Goal: Navigation & Orientation: Find specific page/section

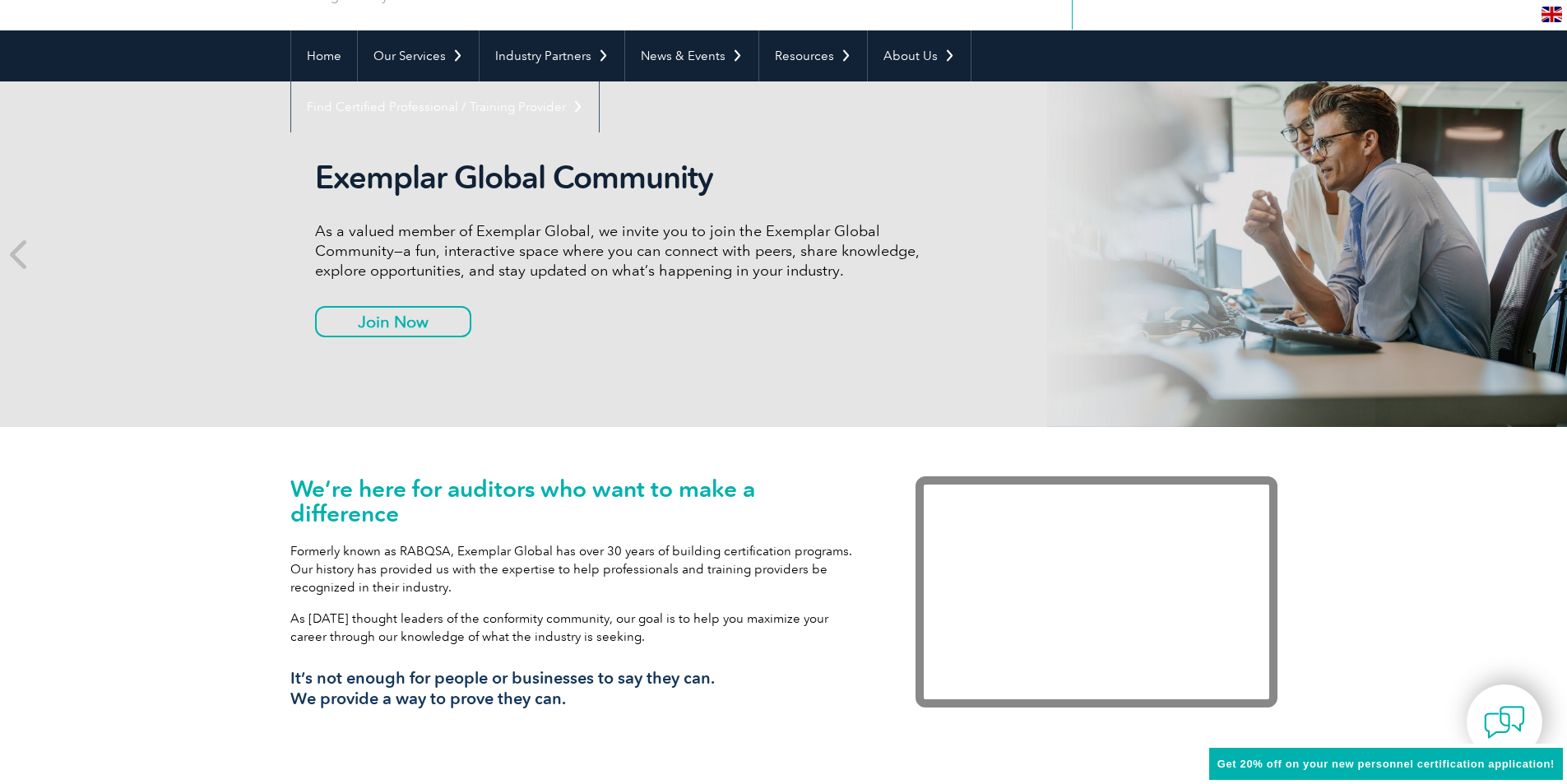
scroll to position [165, 0]
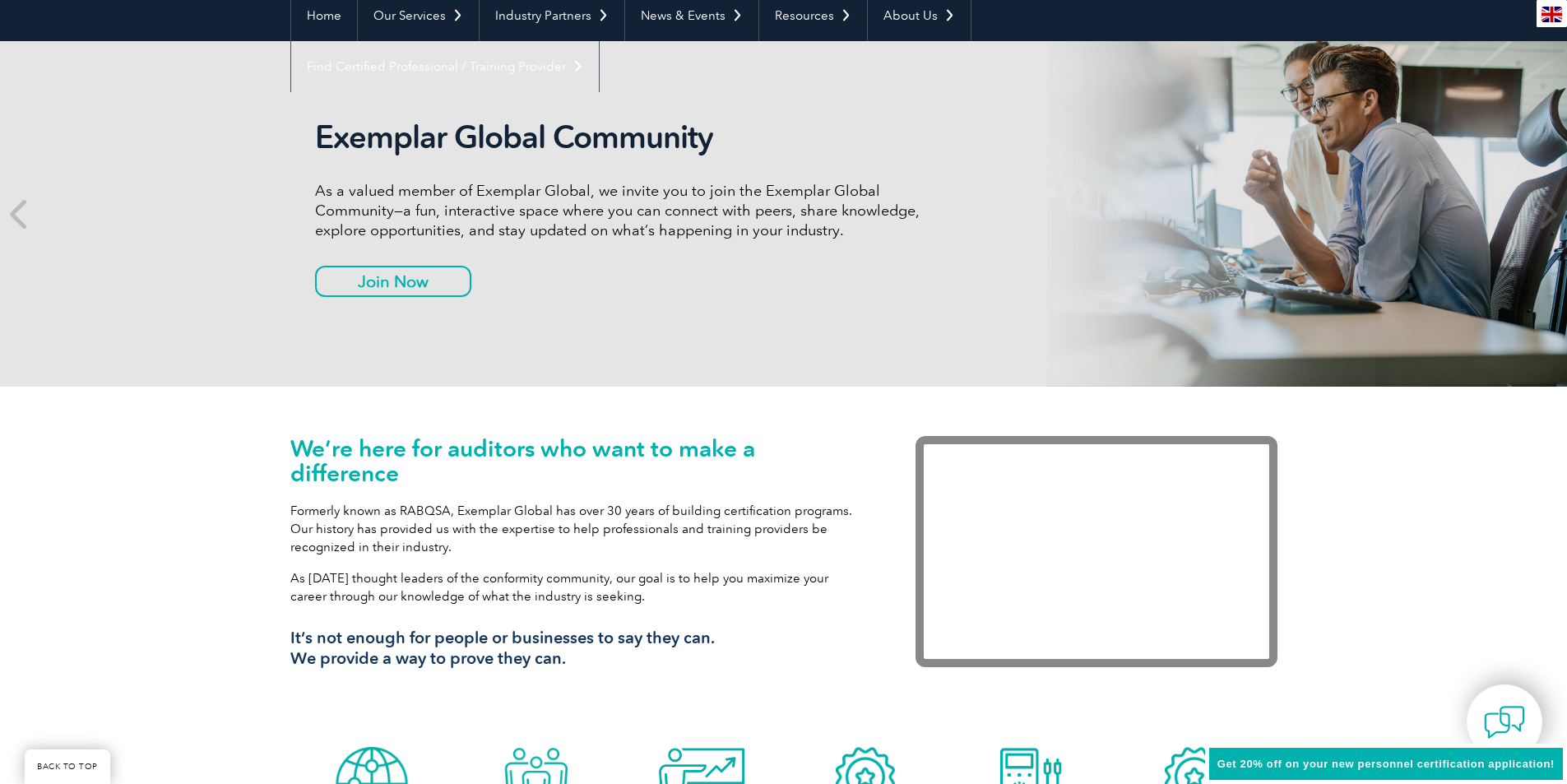
click at [1544, 11] on img at bounding box center [1553, 14] width 21 height 15
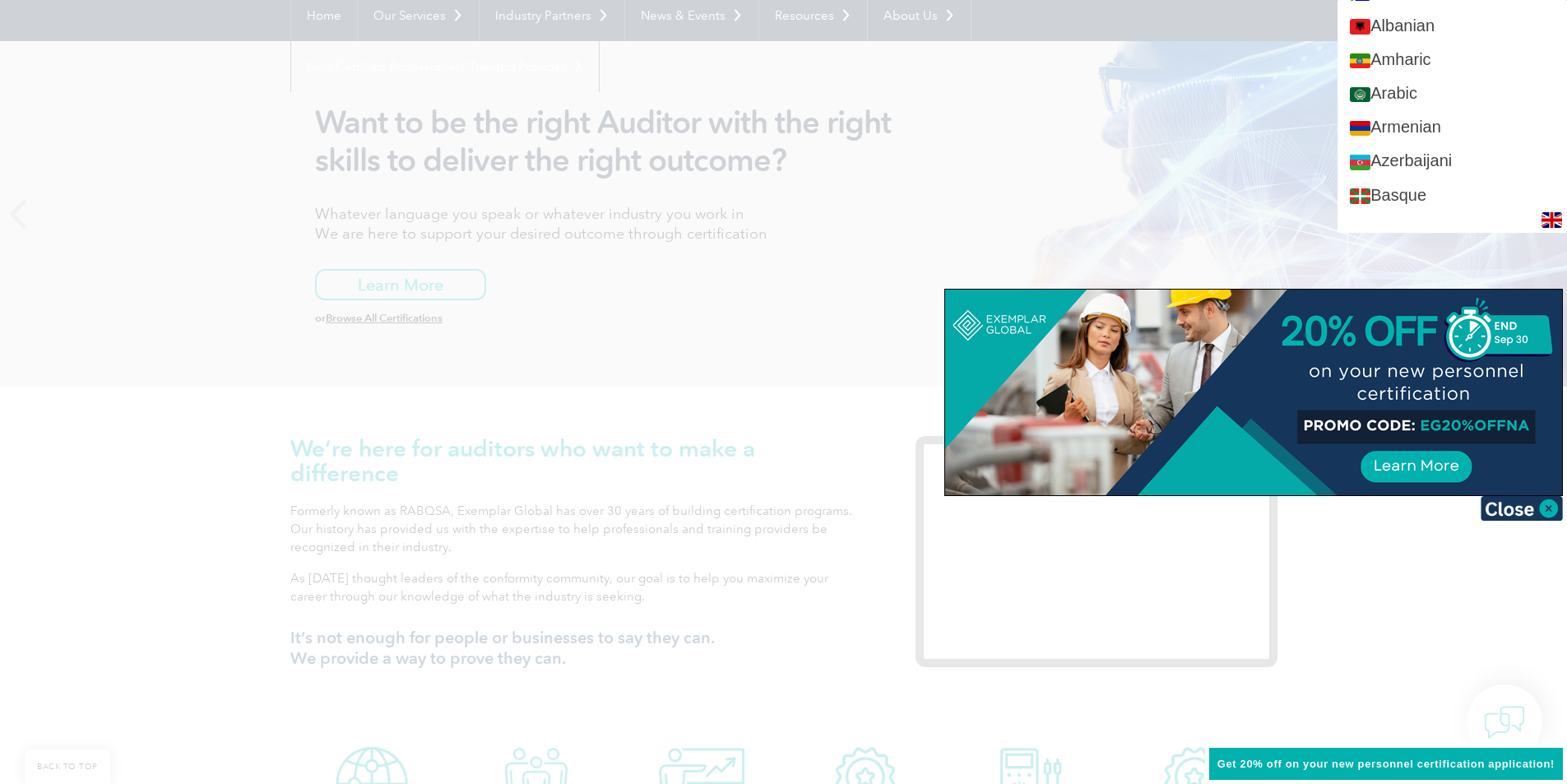
scroll to position [0, 0]
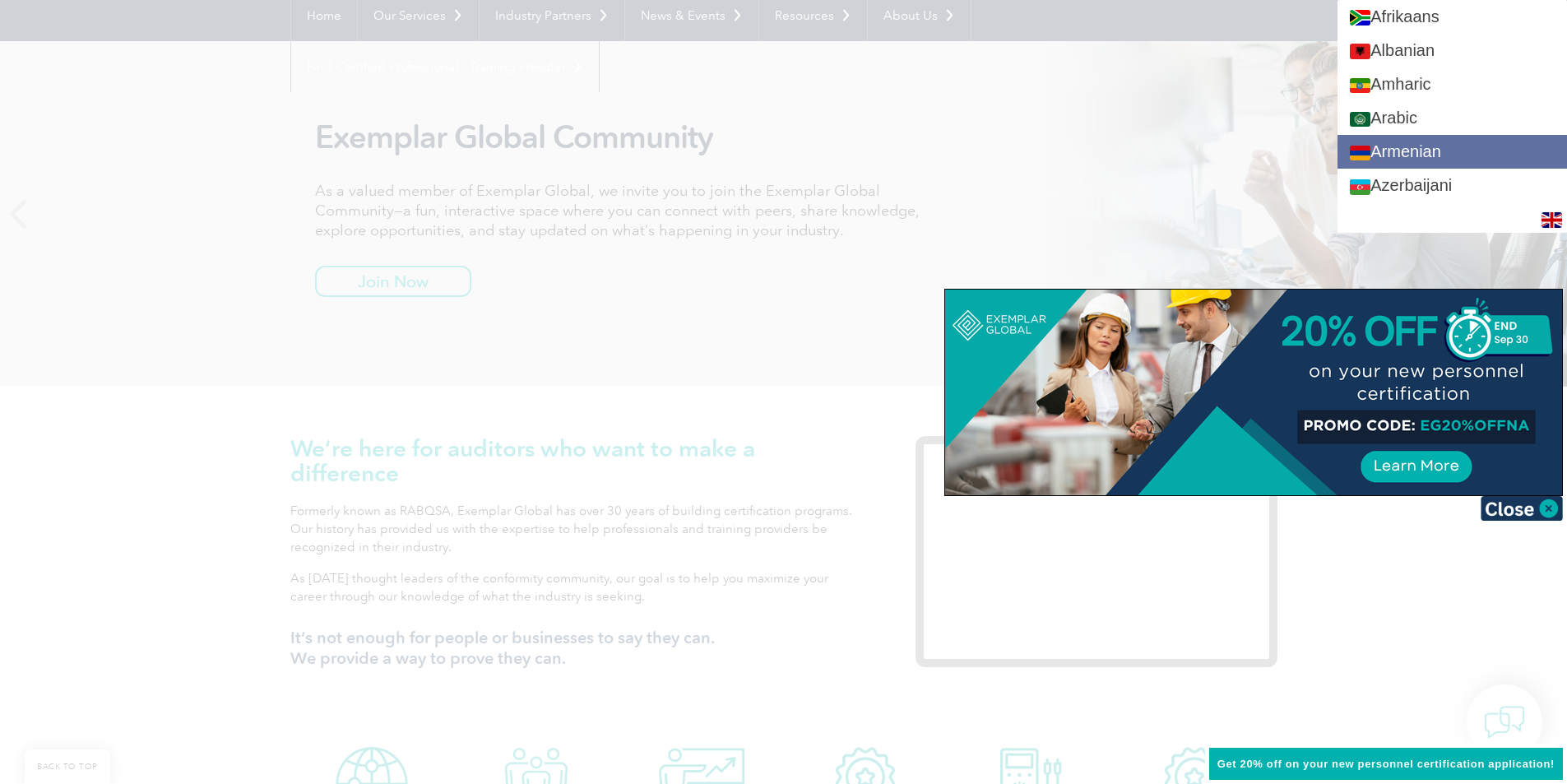
click at [1472, 165] on link "Armenian" at bounding box center [1453, 151] width 230 height 33
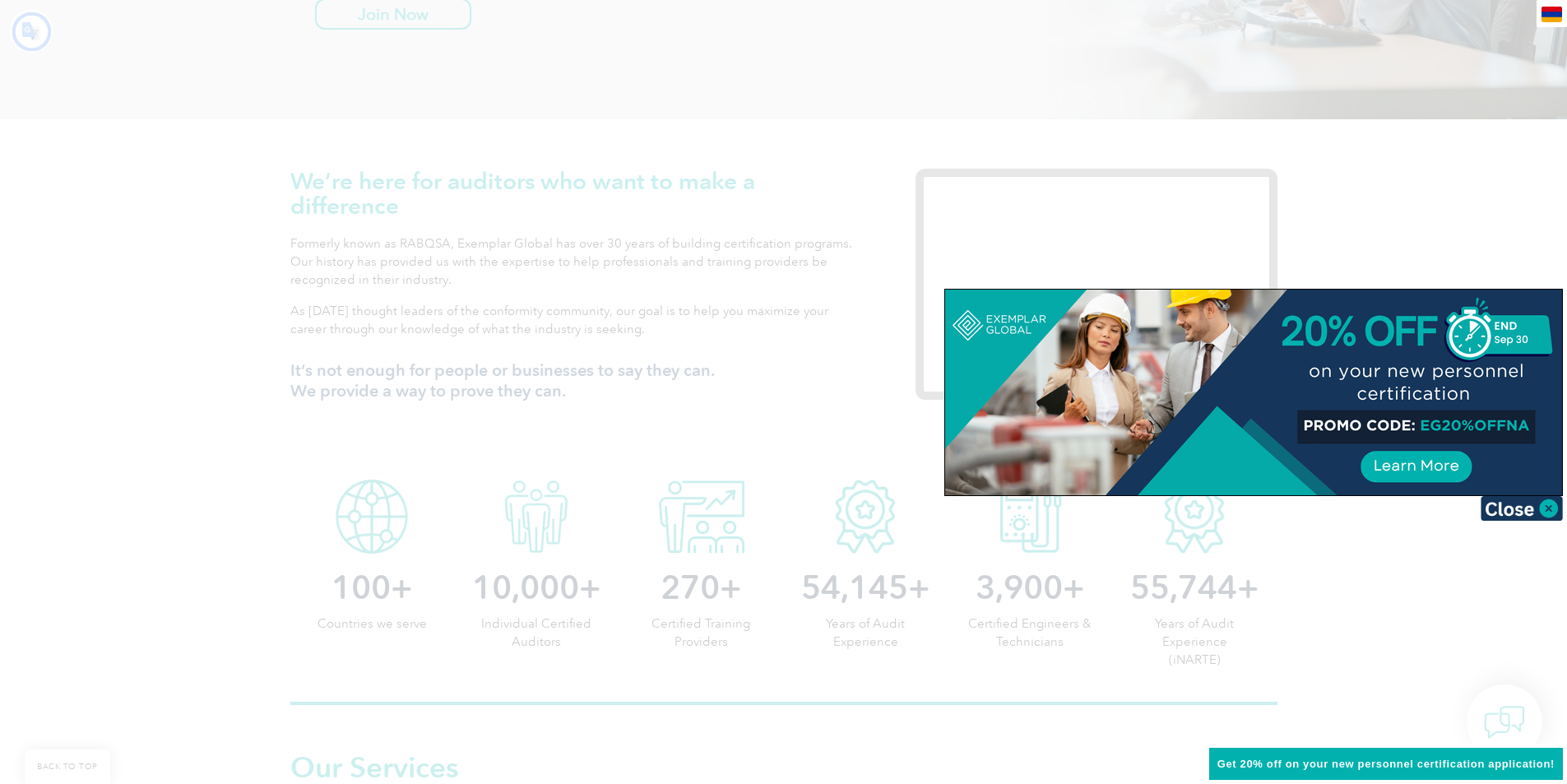
scroll to position [822, 0]
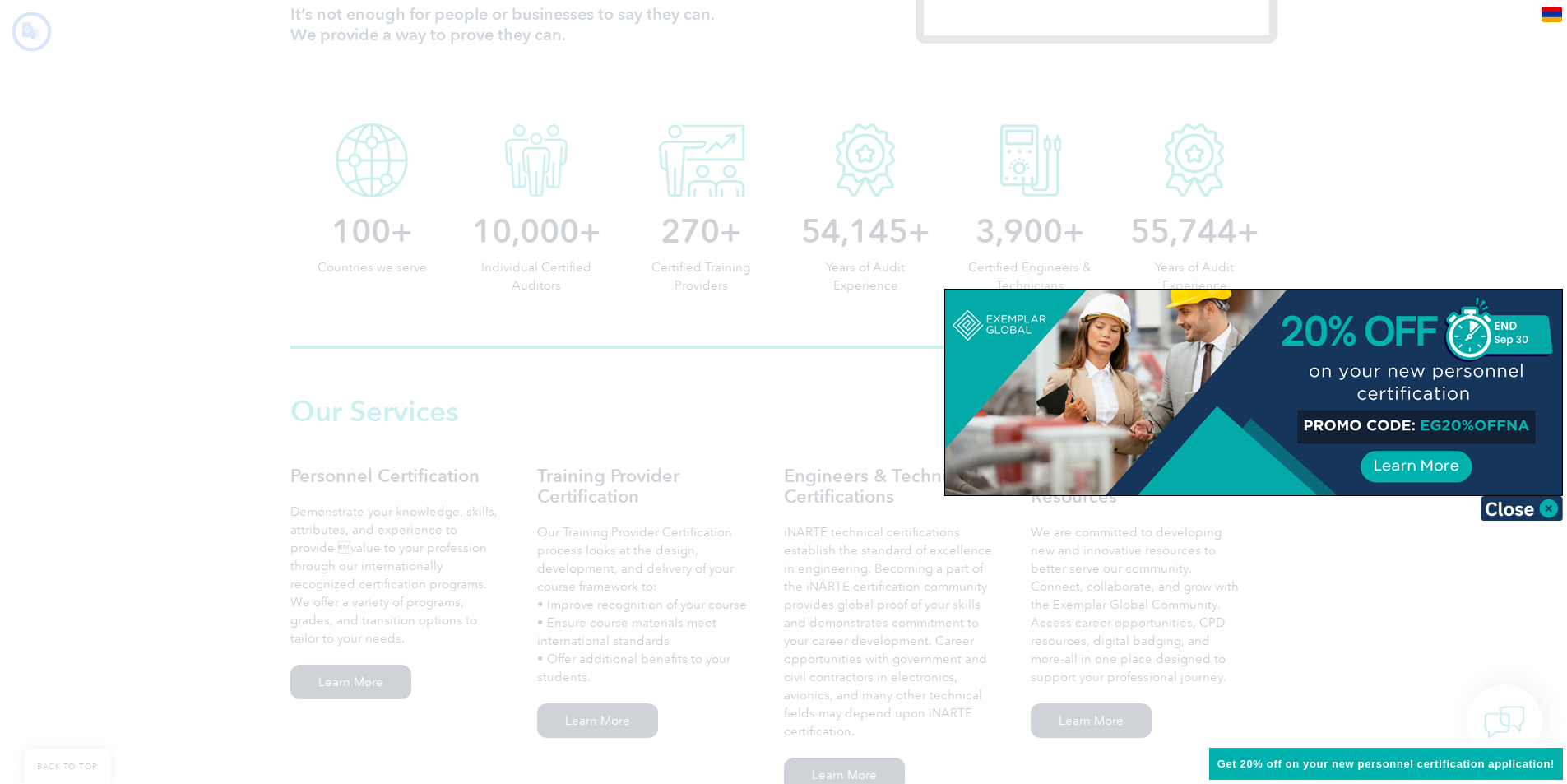
type input "Որոնում"
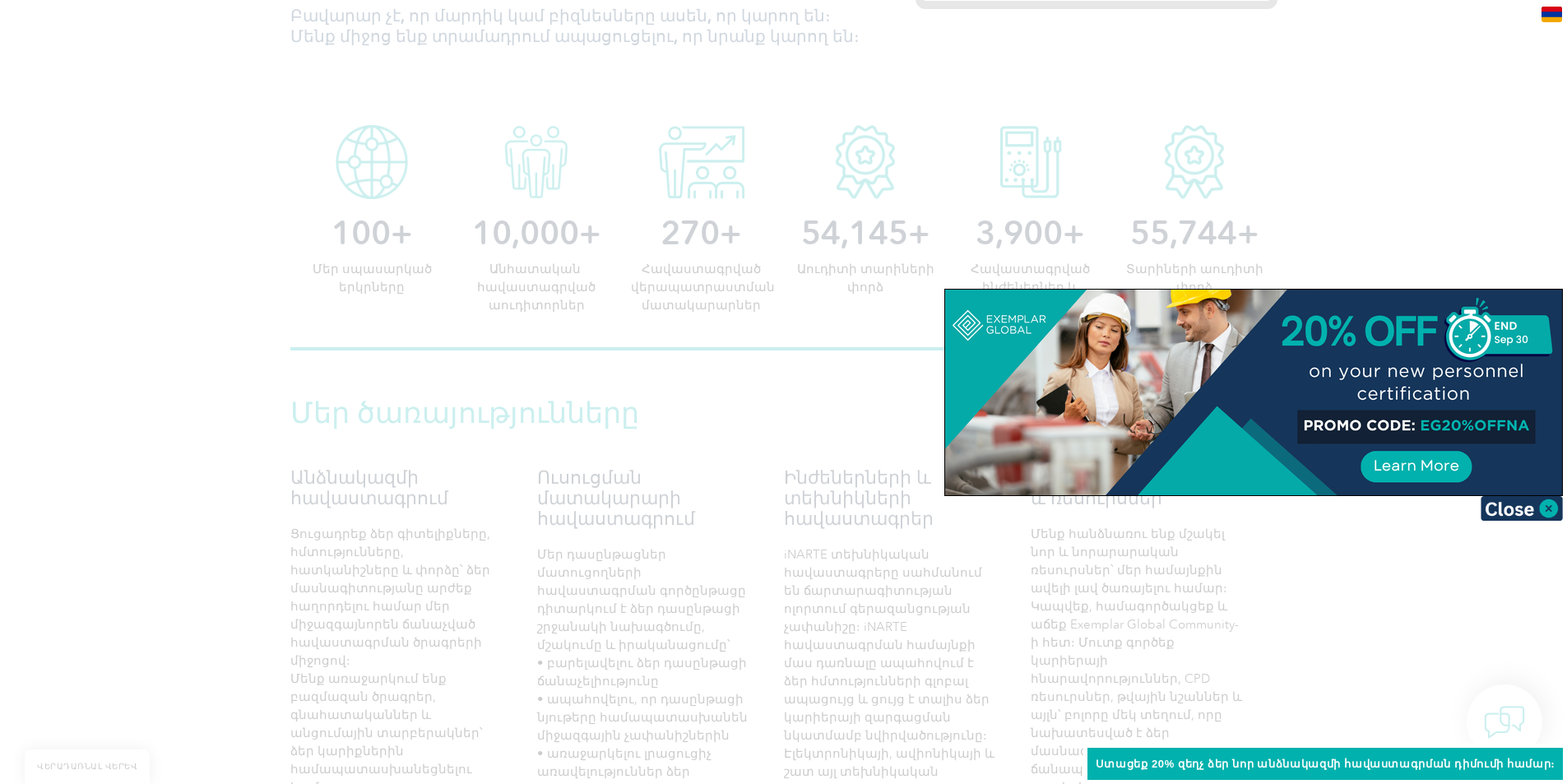
click at [1550, 16] on img at bounding box center [1553, 14] width 21 height 15
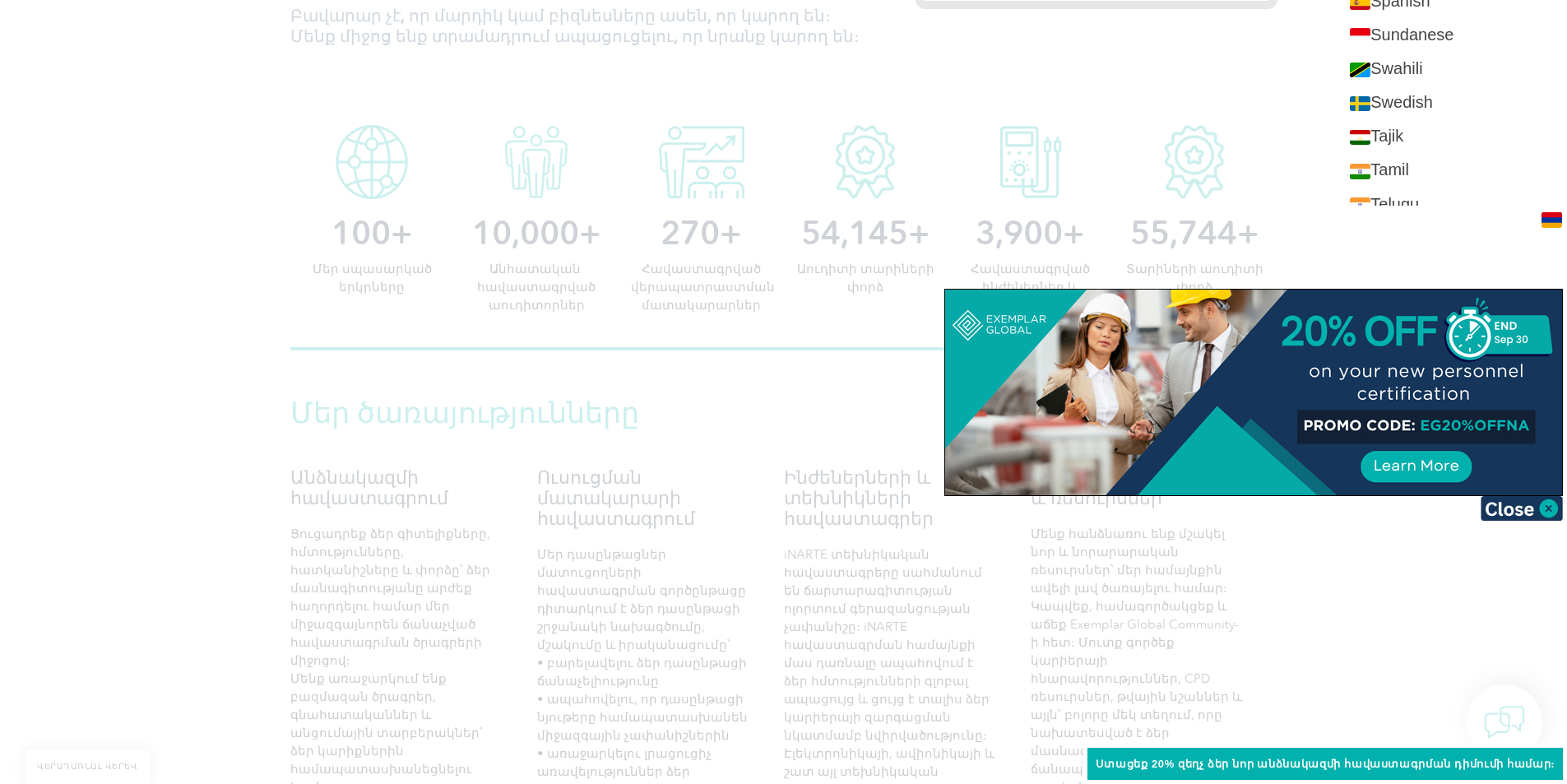
scroll to position [2789, 0]
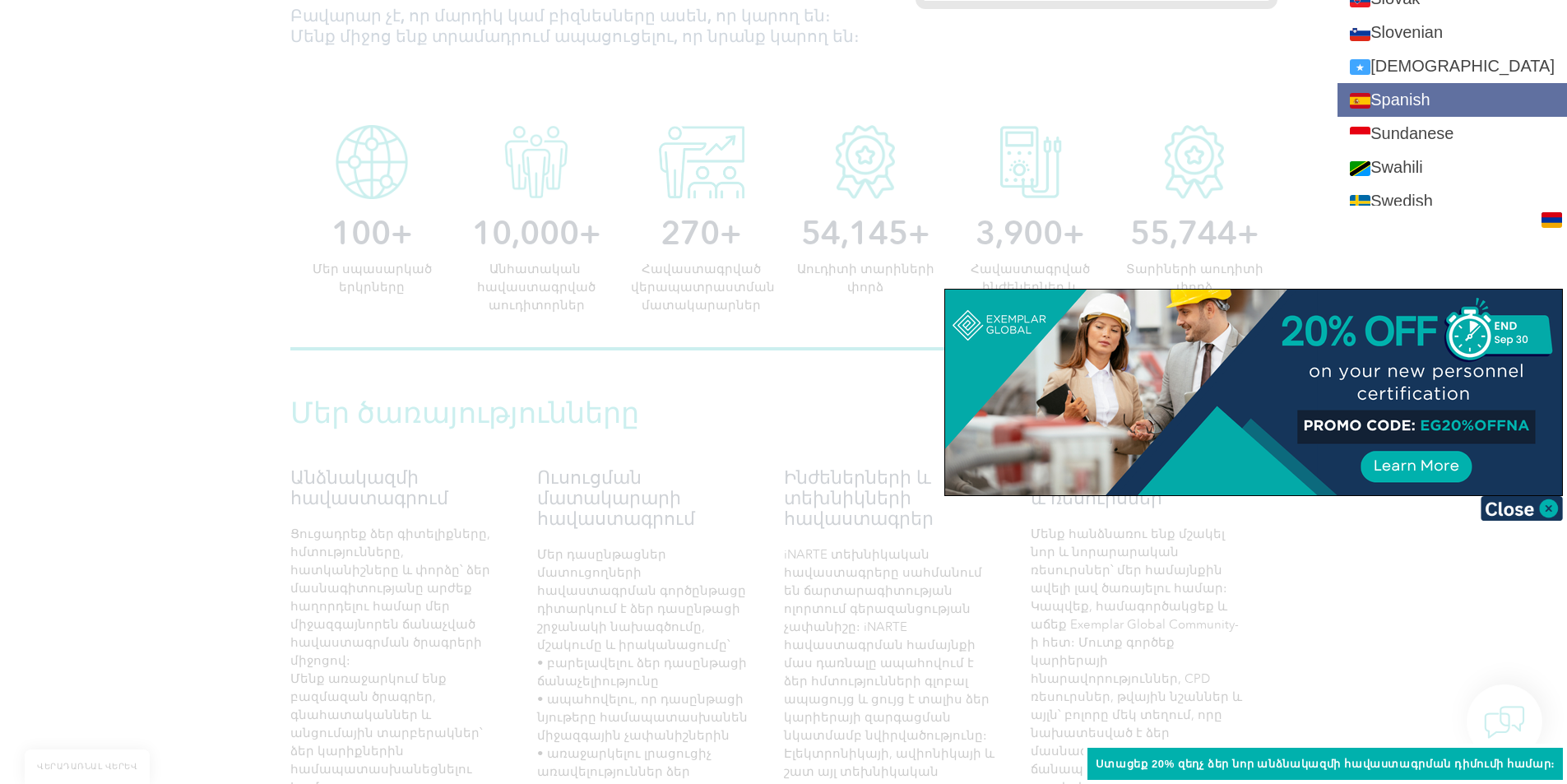
click at [1471, 111] on link "Spanish" at bounding box center [1453, 99] width 230 height 33
type input "Search"
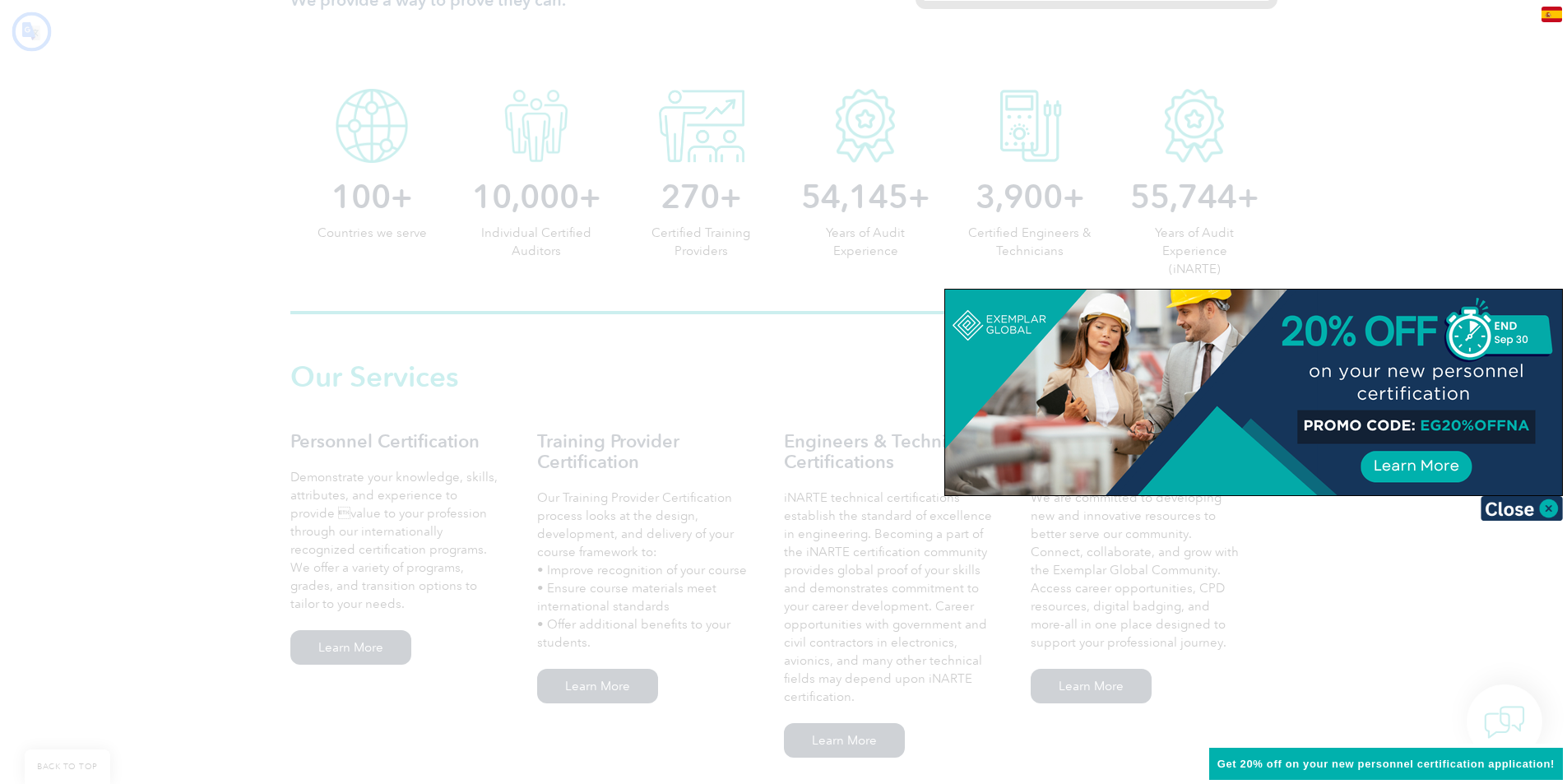
type input "Buscar"
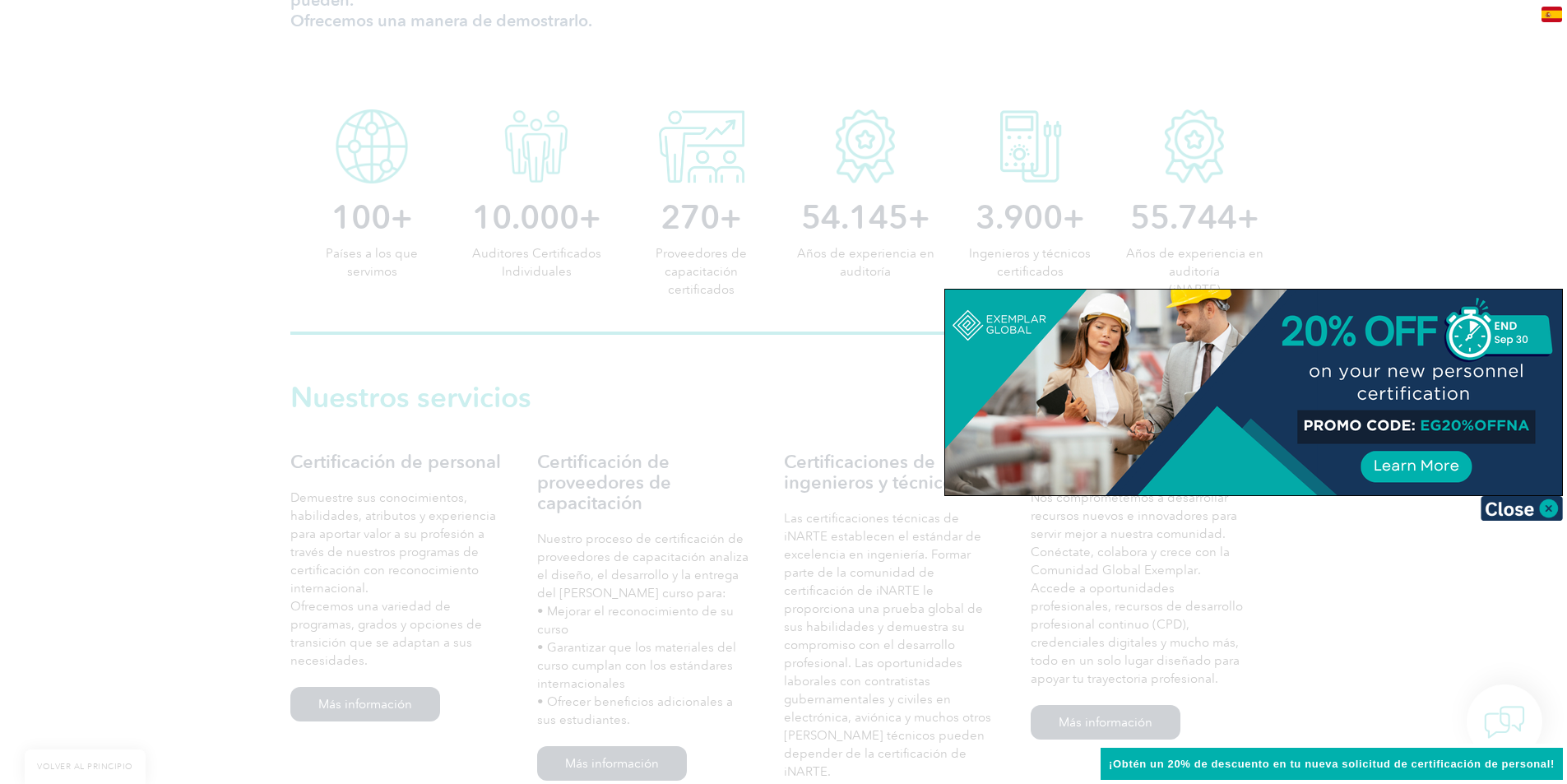
click at [606, 370] on div at bounding box center [784, 392] width 1567 height 784
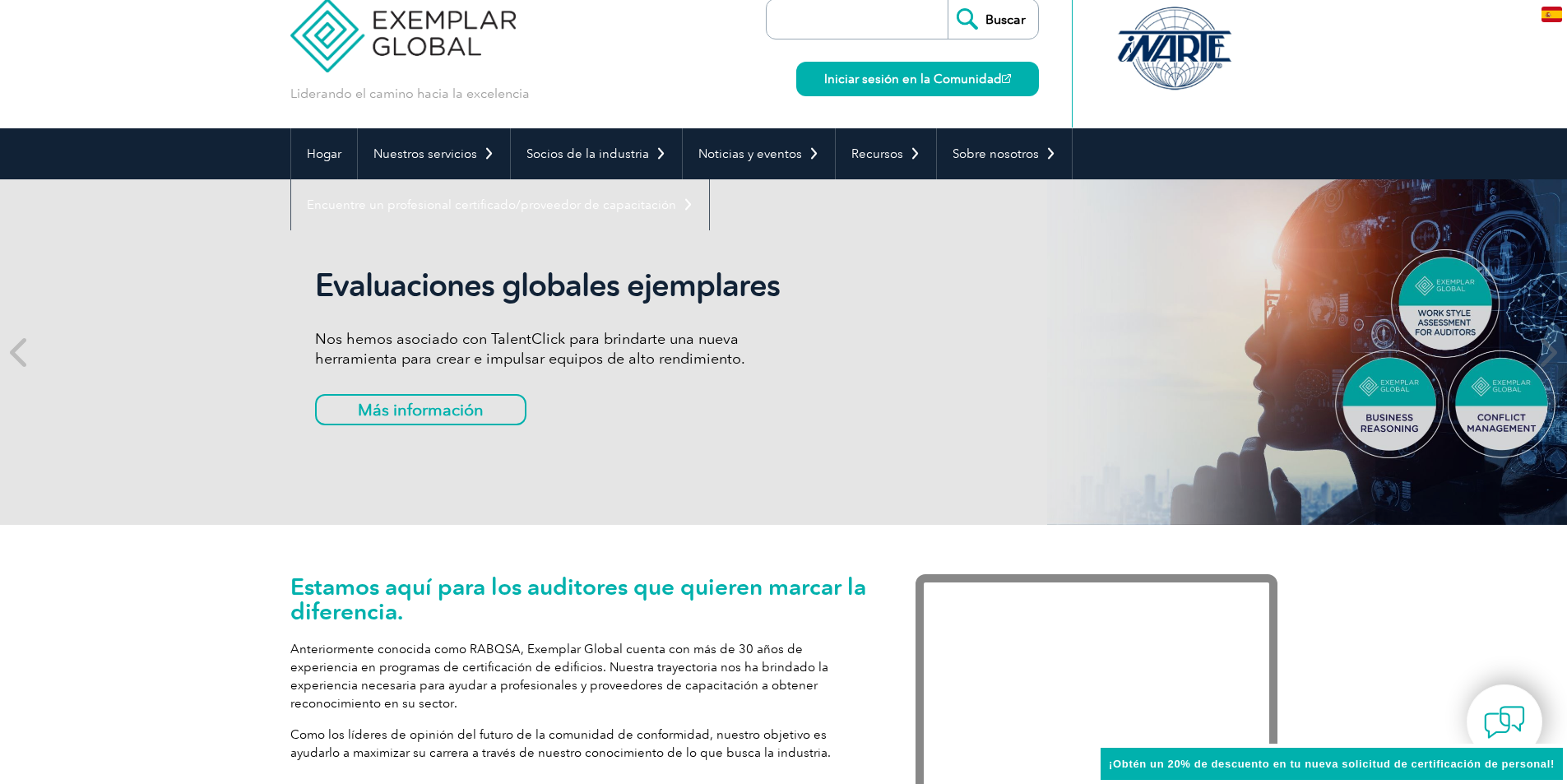
scroll to position [0, 0]
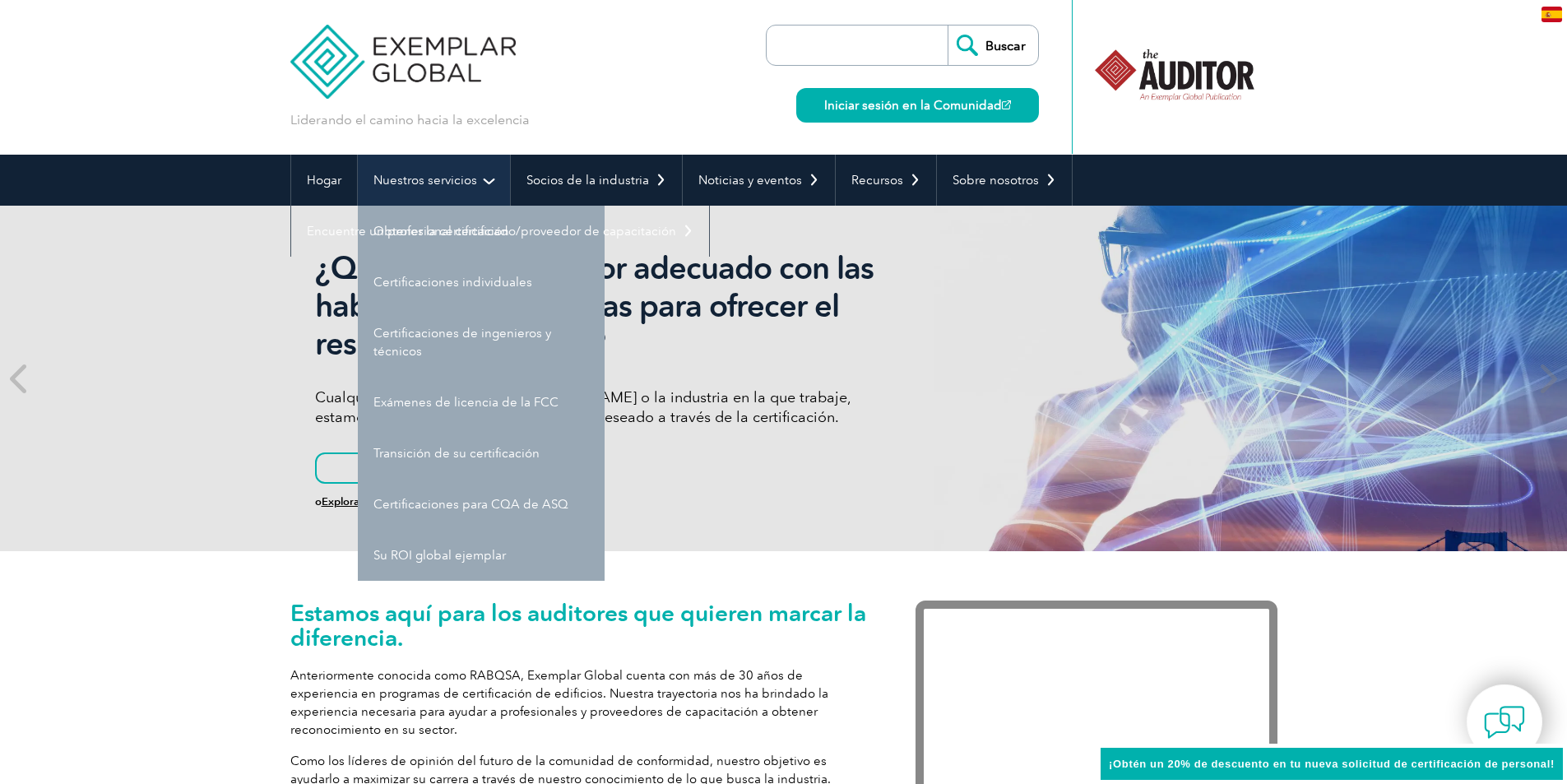
click at [443, 174] on font "Nuestros servicios" at bounding box center [425, 180] width 104 height 15
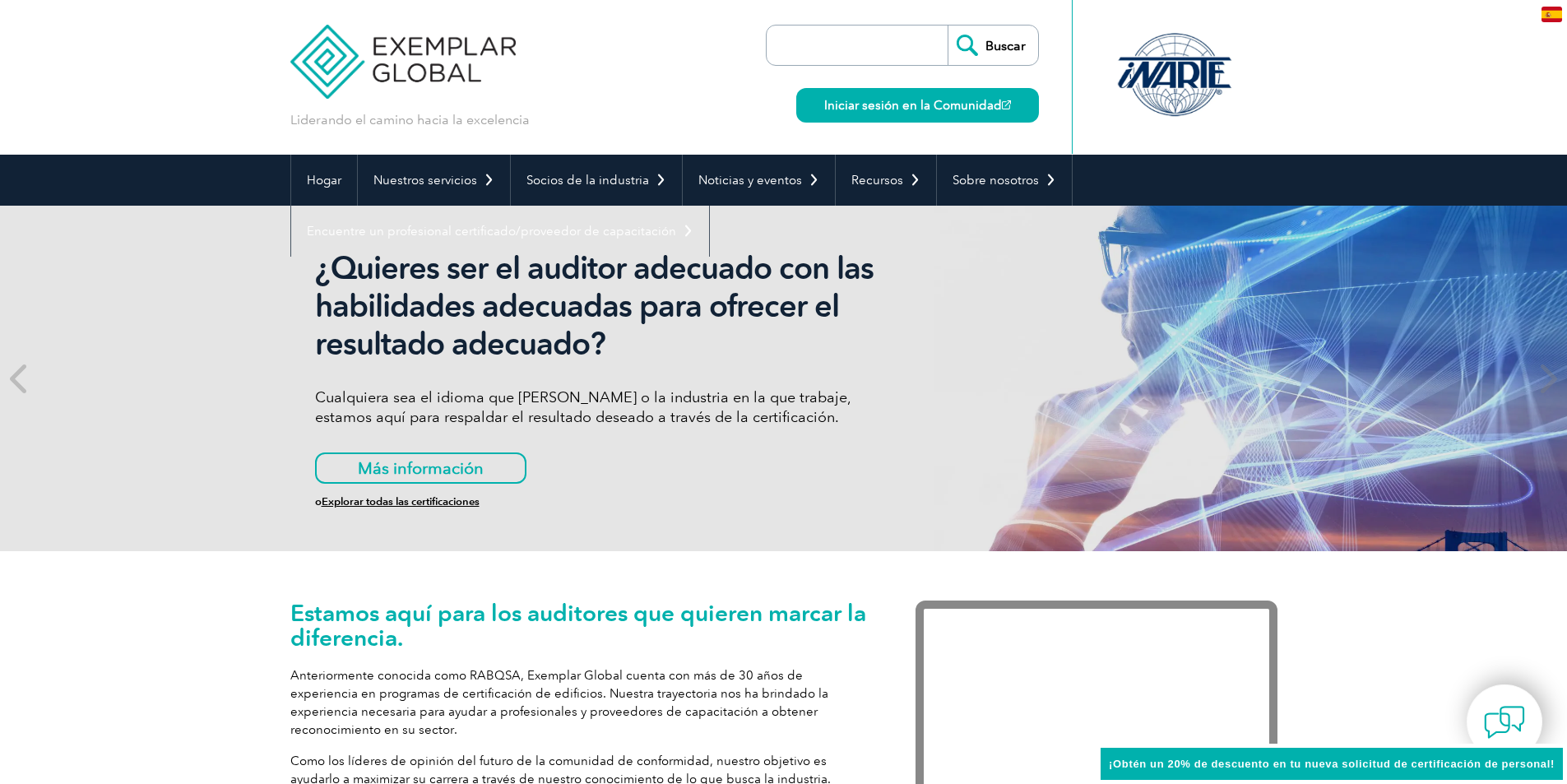
click at [1341, 100] on header "Liderando el camino hacia la excelencia Buscar Iniciar sesión en la Comunidad ▼" at bounding box center [784, 77] width 1567 height 154
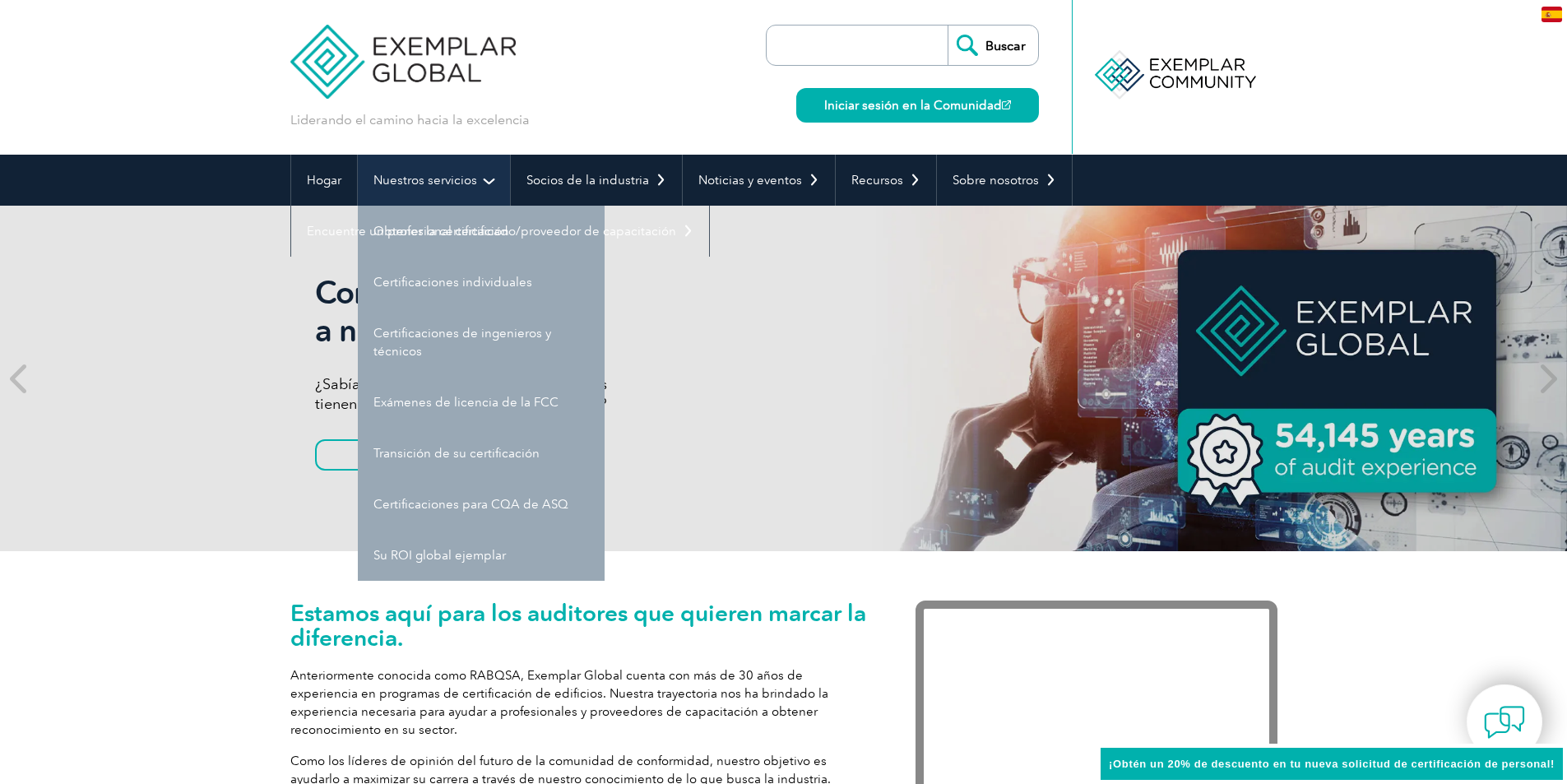
click at [454, 195] on link "Nuestros servicios" at bounding box center [434, 180] width 153 height 51
click at [457, 204] on link "Nuestros servicios" at bounding box center [434, 180] width 153 height 51
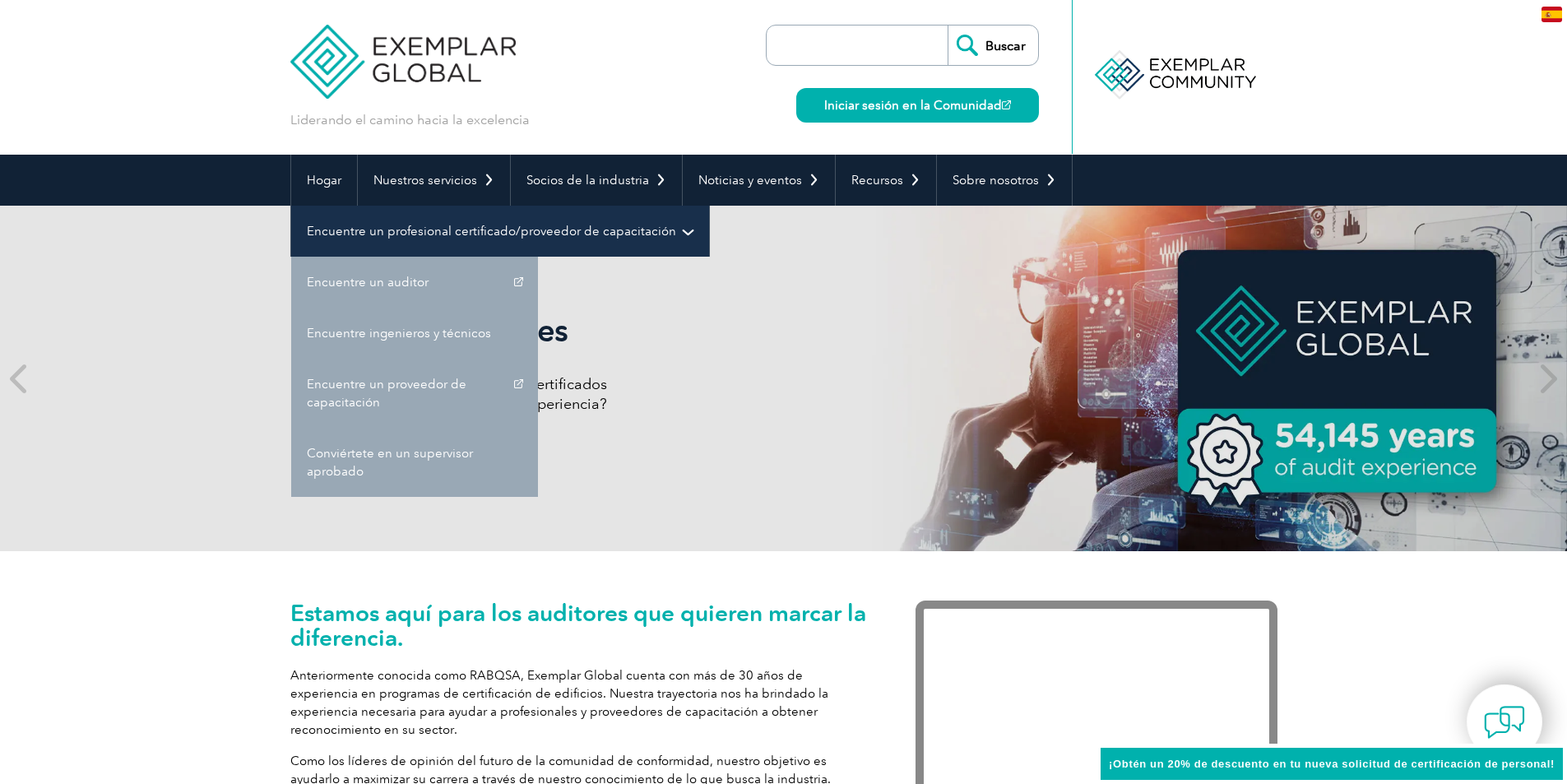
click at [458, 224] on link "Encuentre un profesional certificado/proveedor de capacitación" at bounding box center [500, 231] width 418 height 51
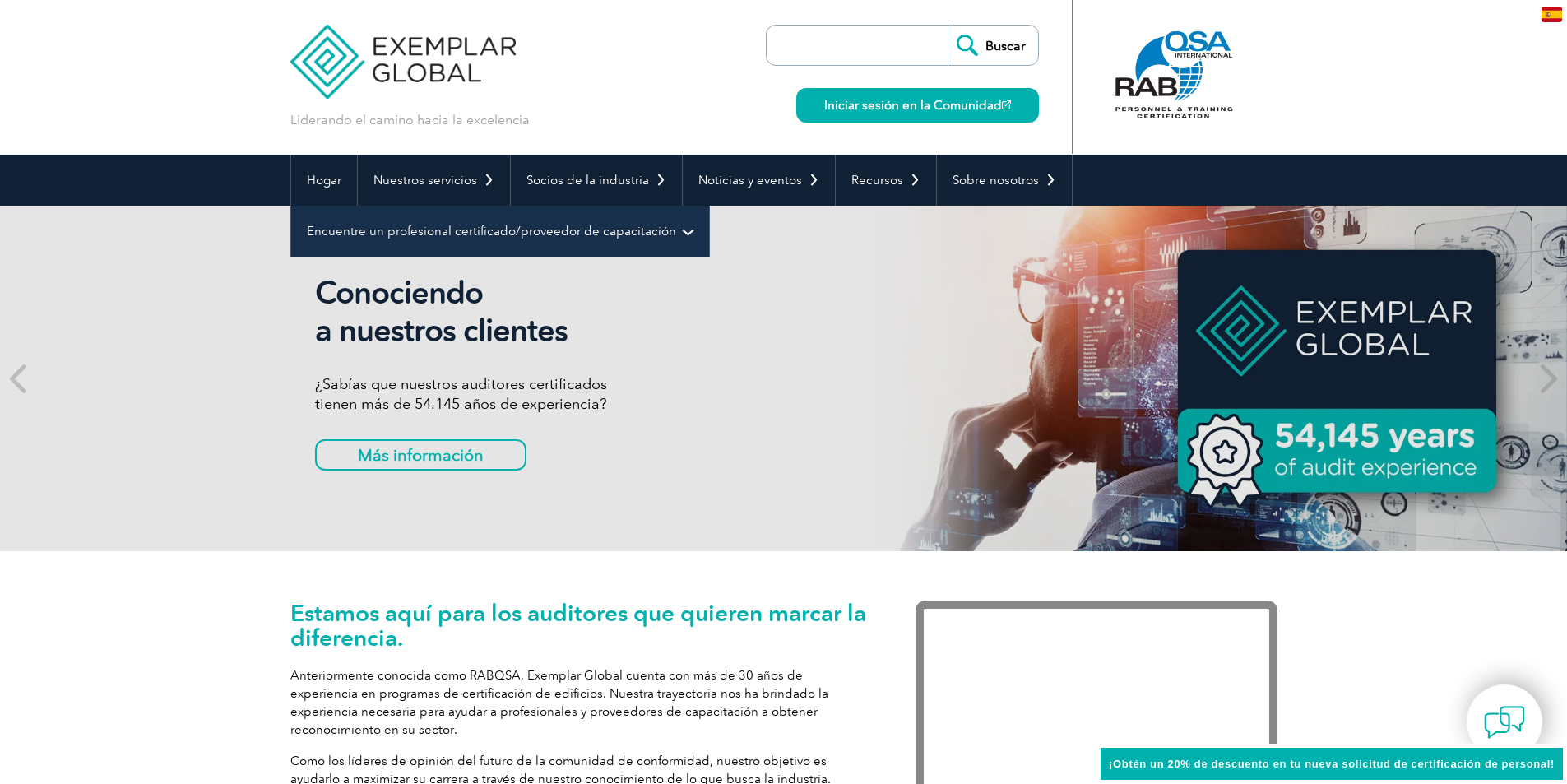
click at [458, 242] on link "Encuentre un profesional certificado/proveedor de capacitación" at bounding box center [500, 231] width 418 height 51
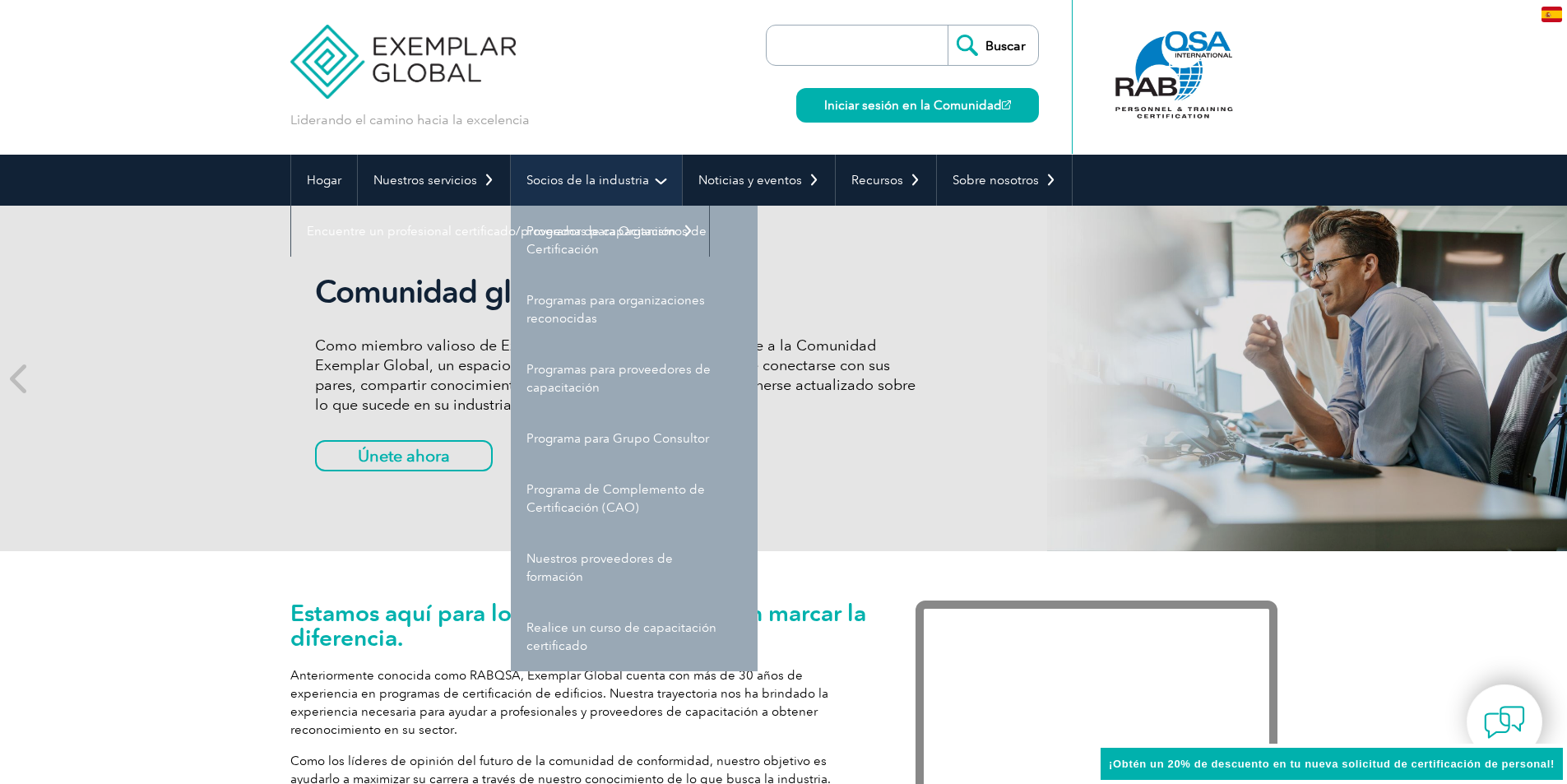
click at [598, 177] on font "Socios de la industria" at bounding box center [587, 180] width 123 height 15
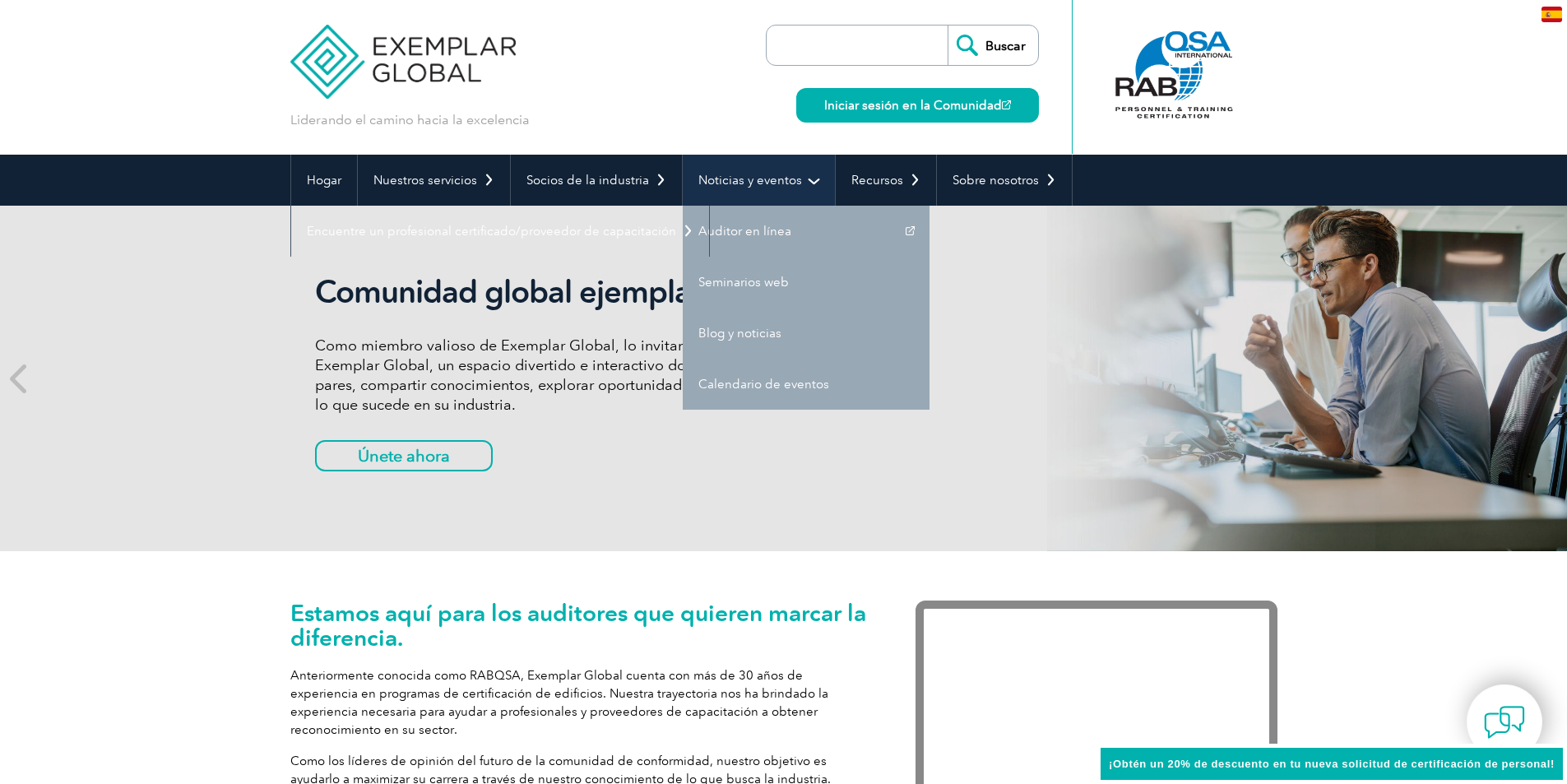
click at [742, 191] on link "Noticias y eventos" at bounding box center [759, 180] width 153 height 51
click at [746, 179] on font "Noticias y eventos" at bounding box center [750, 180] width 104 height 15
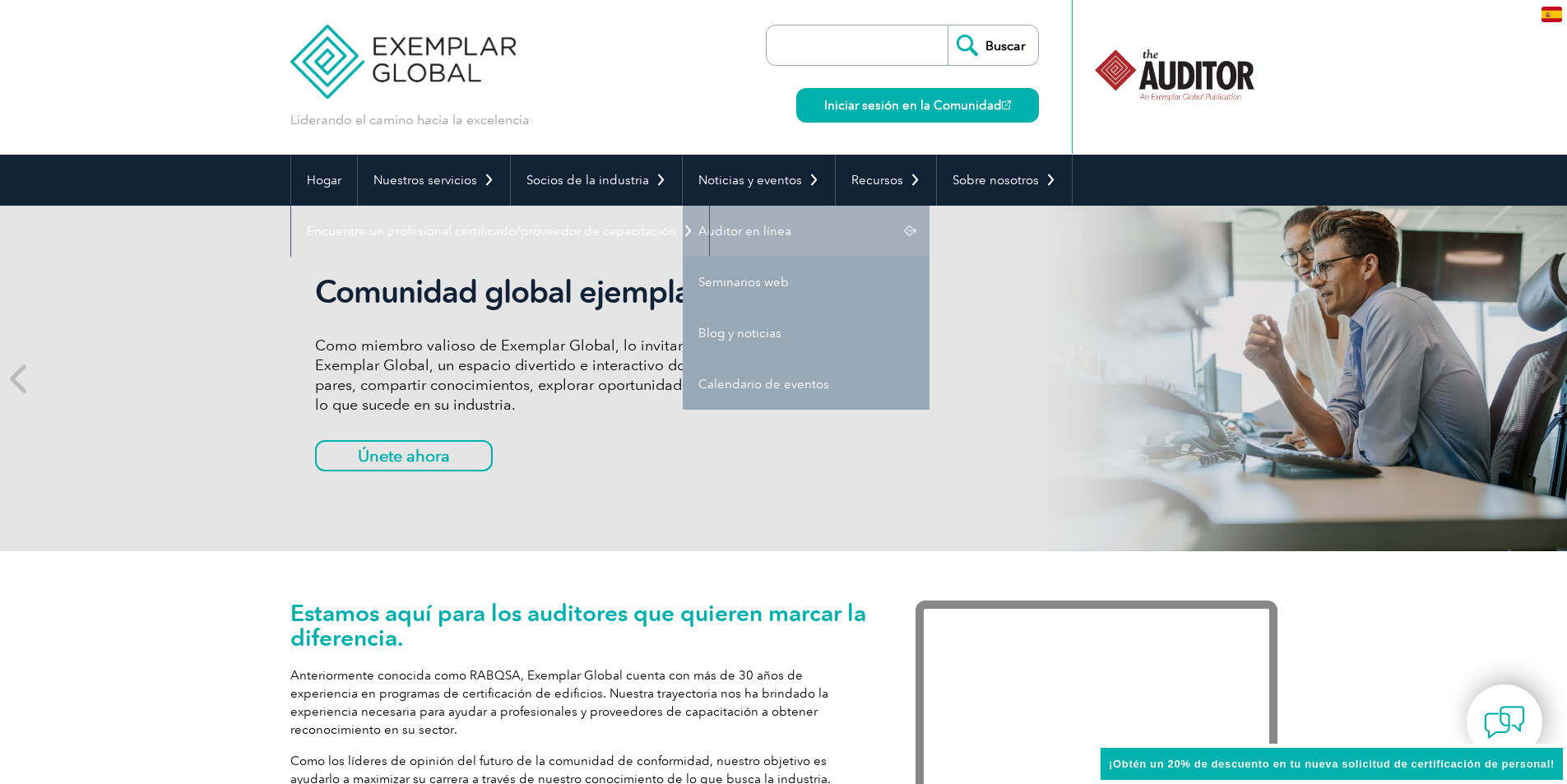
click at [750, 231] on font "Auditor en línea" at bounding box center [745, 231] width 93 height 15
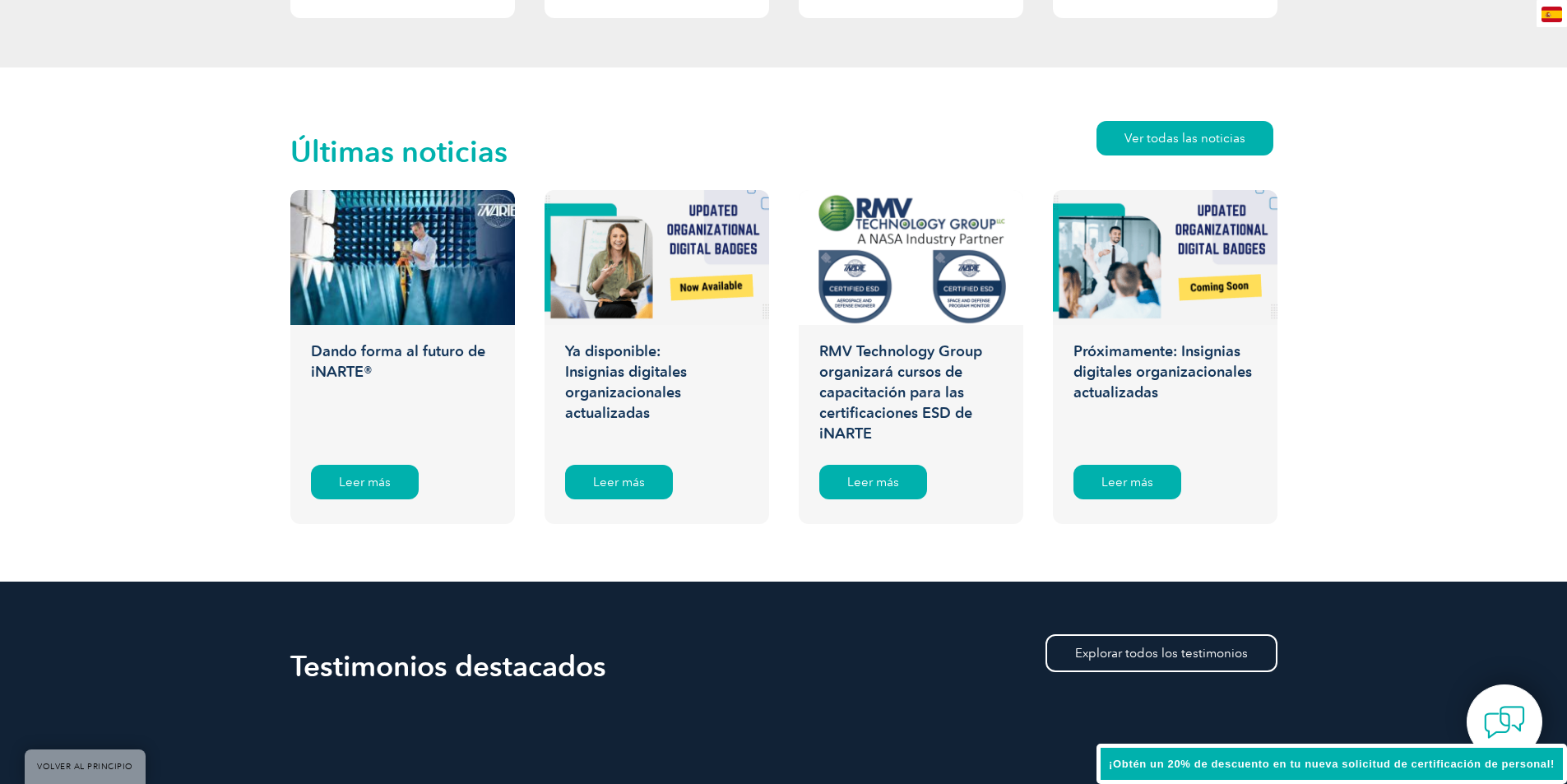
scroll to position [2631, 0]
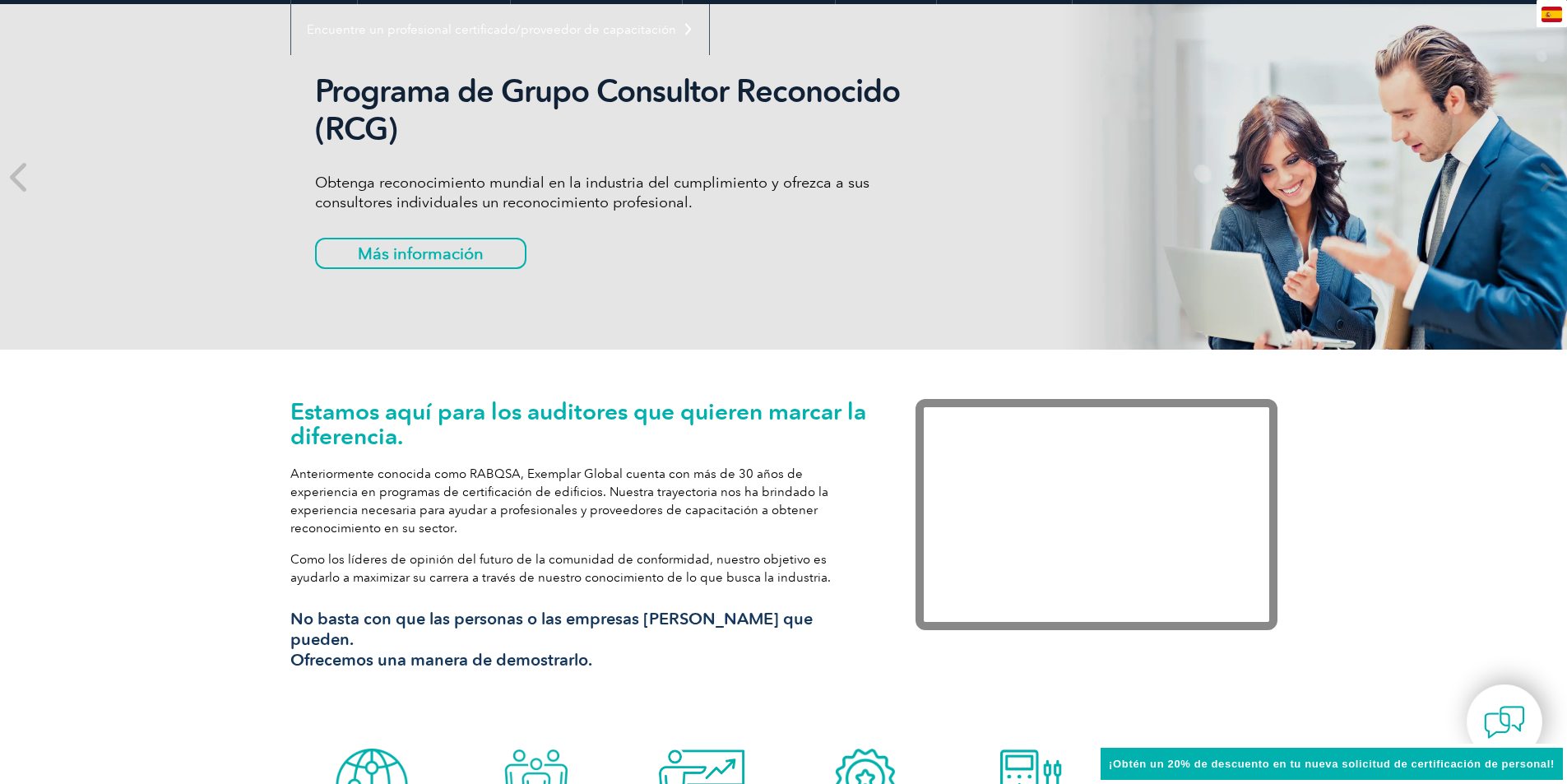
scroll to position [84, 0]
